Goal: Transaction & Acquisition: Purchase product/service

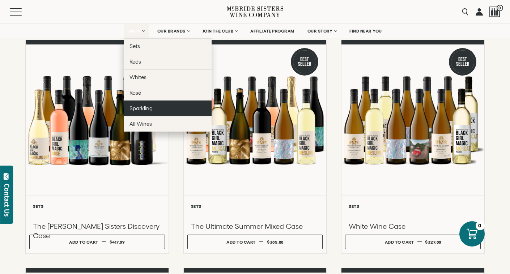
click at [161, 109] on link "Sparkling" at bounding box center [168, 109] width 88 height 16
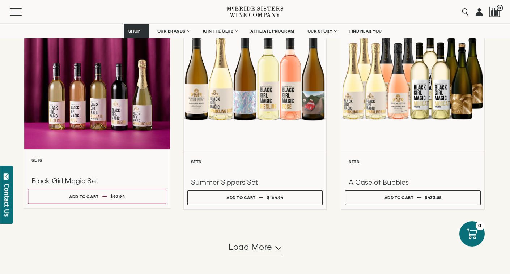
scroll to position [748, 0]
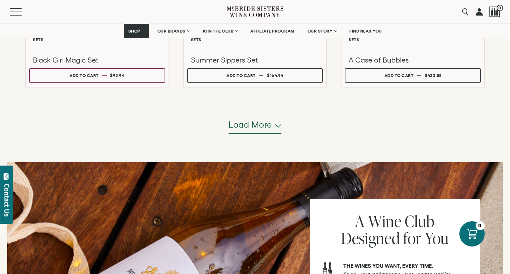
click at [236, 125] on span "Load more" at bounding box center [251, 125] width 44 height 12
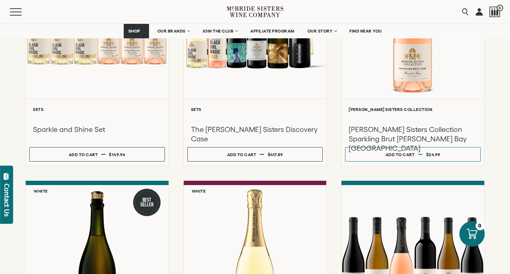
scroll to position [0, 0]
